Goal: Task Accomplishment & Management: Manage account settings

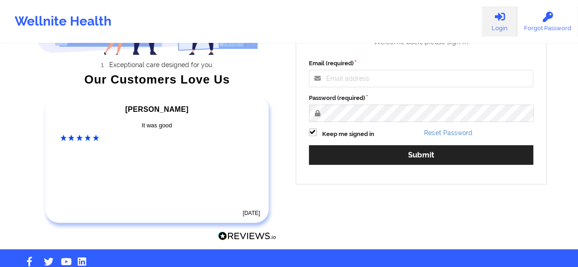
scroll to position [133, 0]
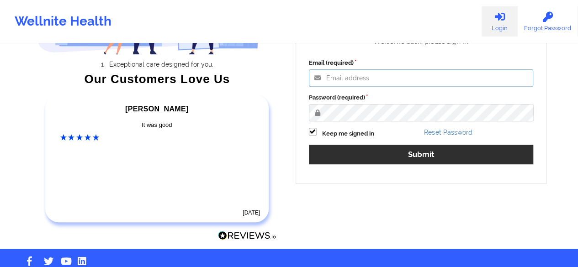
type input "[PERSON_NAME][EMAIL_ADDRESS][DOMAIN_NAME]"
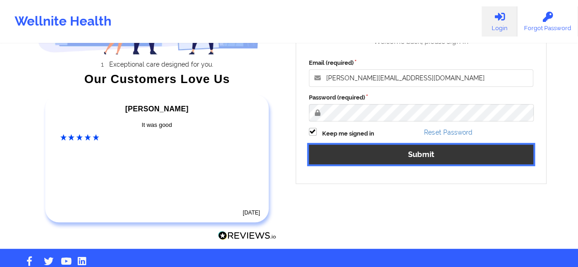
click at [421, 162] on button "Submit" at bounding box center [421, 155] width 225 height 20
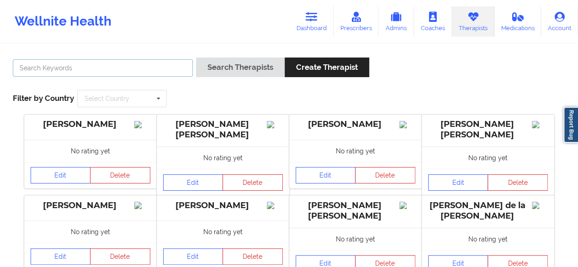
click at [132, 62] on input "text" at bounding box center [103, 67] width 180 height 17
paste input "[PERSON_NAME]"
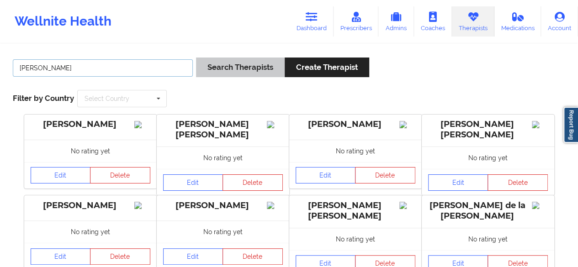
type input "[PERSON_NAME]"
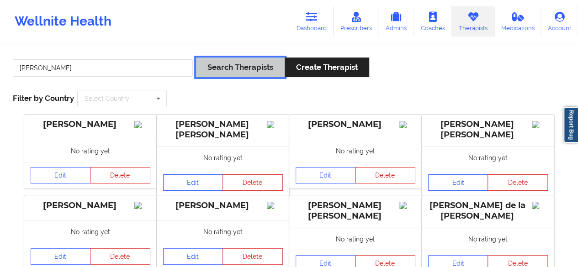
click at [225, 75] on button "Search Therapists" at bounding box center [240, 68] width 89 height 20
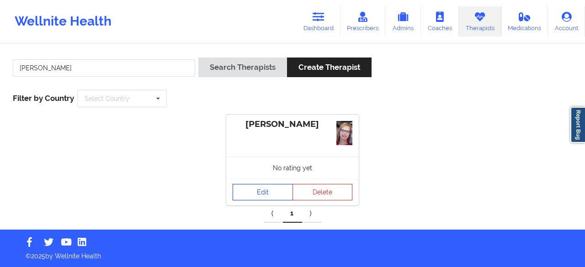
click at [258, 194] on link "Edit" at bounding box center [263, 192] width 60 height 16
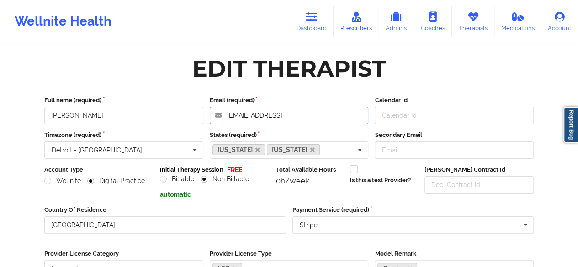
click at [328, 119] on input "[EMAIL_ADDRESS]" at bounding box center [289, 115] width 159 height 17
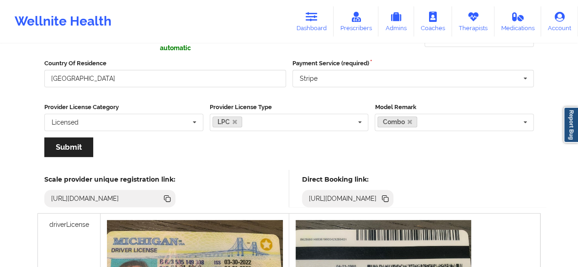
scroll to position [150, 0]
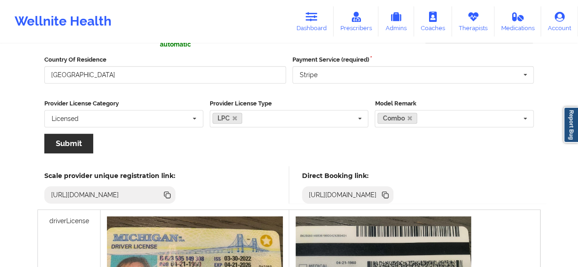
type input "[EMAIL_ADDRESS][DOMAIN_NAME]"
click at [61, 148] on button "Submit" at bounding box center [68, 144] width 49 height 20
